Goal: Task Accomplishment & Management: Use online tool/utility

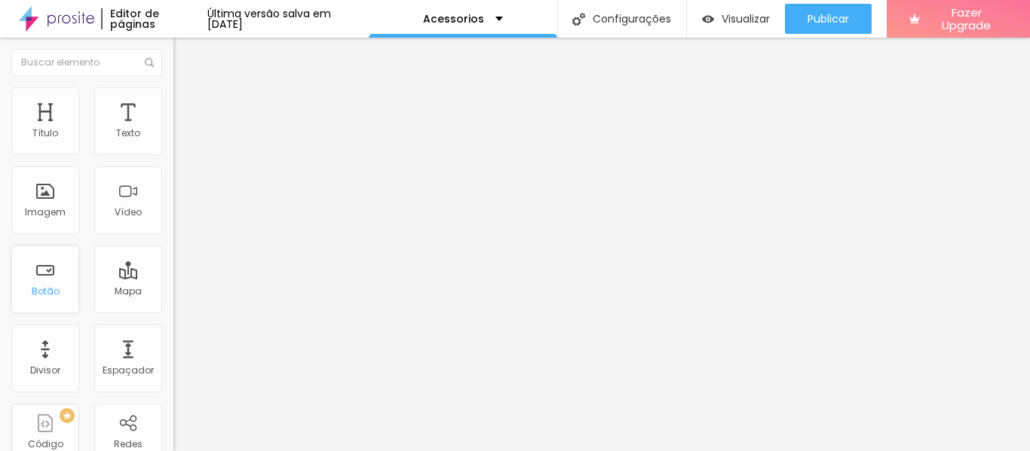
click at [55, 280] on div "Botão" at bounding box center [45, 280] width 68 height 68
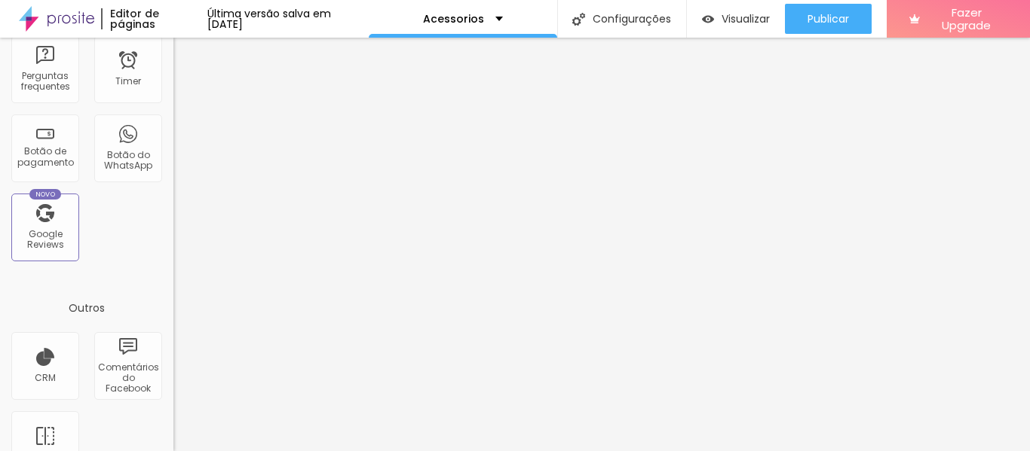
scroll to position [528, 0]
click at [36, 148] on div "Botão de pagamento" at bounding box center [45, 156] width 60 height 22
click at [54, 167] on div "Botão de pagamento" at bounding box center [45, 156] width 60 height 22
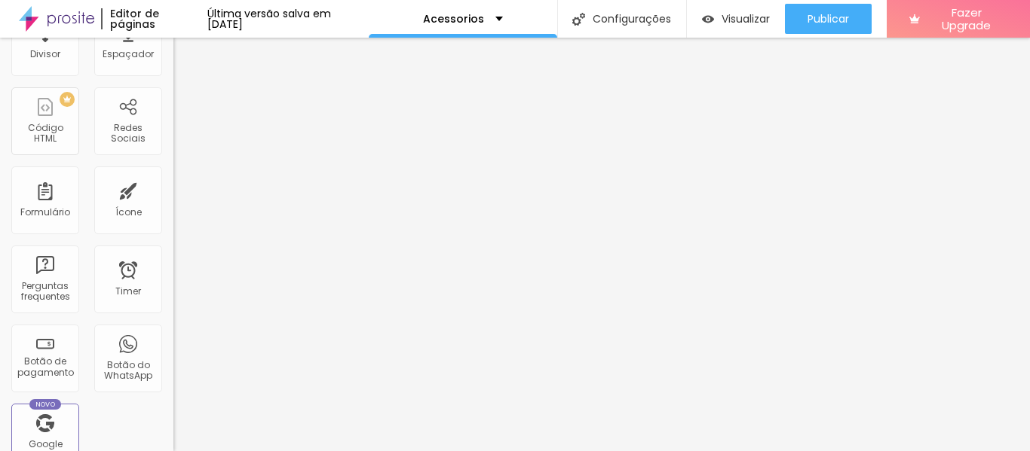
scroll to position [340, 0]
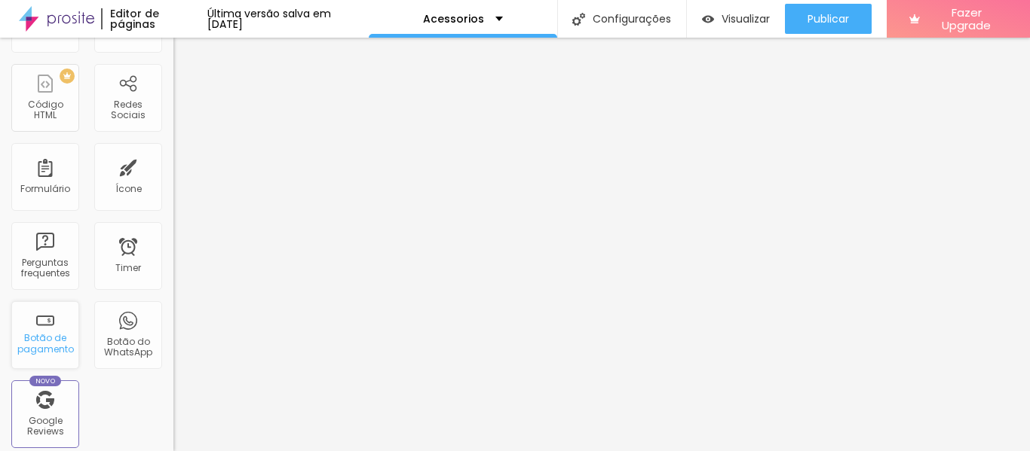
click at [57, 350] on div "Botão de pagamento" at bounding box center [45, 344] width 60 height 22
click at [57, 325] on div "Botão de pagamento" at bounding box center [45, 335] width 68 height 68
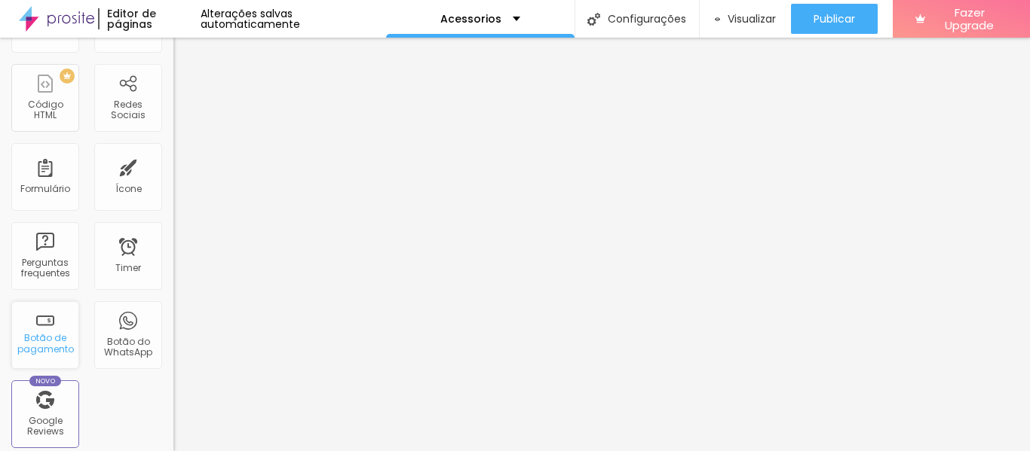
scroll to position [0, 0]
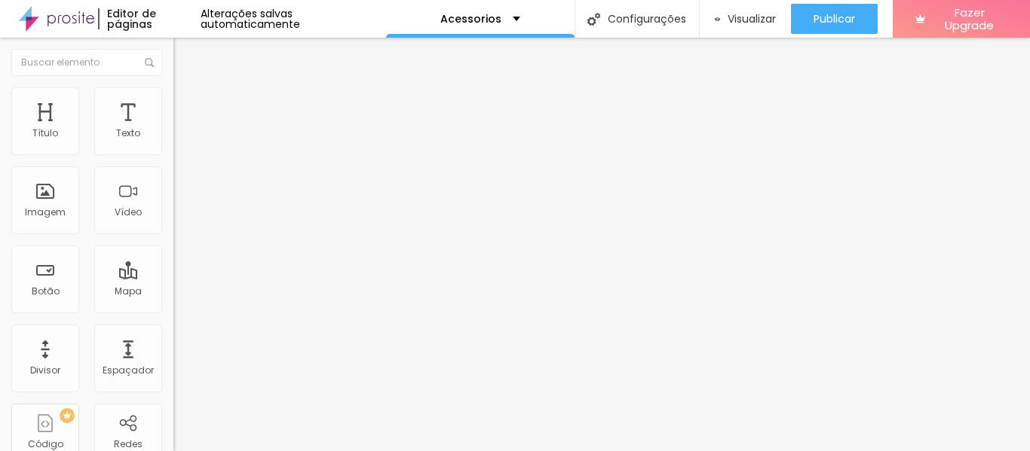
type input "R$ 1.550,00"
